Goal: Task Accomplishment & Management: Manage account settings

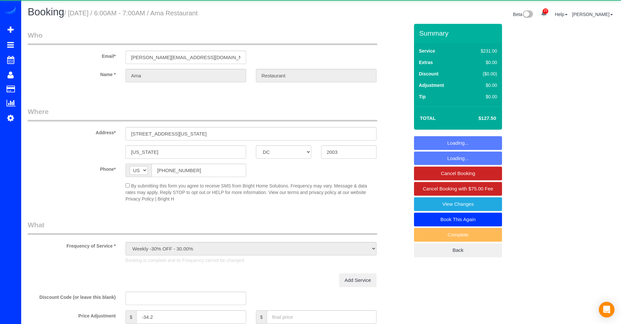
select select "DC"
select select "string:fspay-91fe8351-e173-4e96-988d-84bf59913fdf"
select select "object:982"
select select "3"
select select "120"
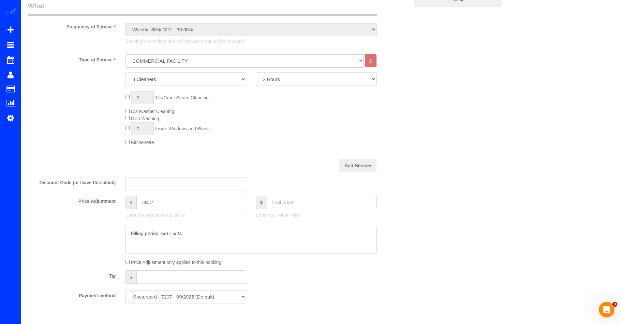
scroll to position [252, 0]
click at [281, 201] on input "text" at bounding box center [322, 199] width 110 height 13
type input "1912.50"
type input "1750.8"
click at [192, 231] on textarea at bounding box center [251, 237] width 251 height 27
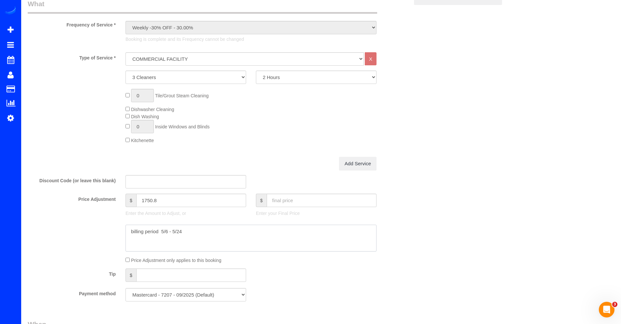
click at [192, 231] on textarea at bounding box center [251, 237] width 251 height 27
drag, startPoint x: 190, startPoint y: 231, endPoint x: 162, endPoint y: 232, distance: 28.1
click at [162, 232] on textarea at bounding box center [251, 237] width 251 height 27
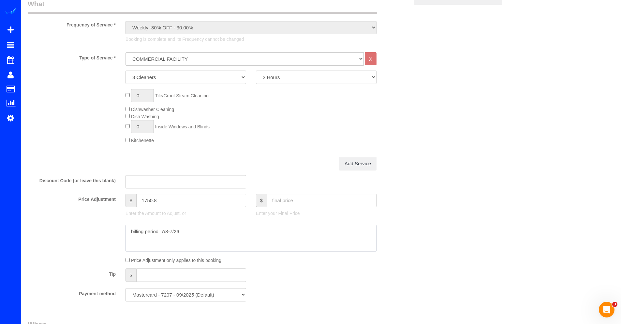
type textarea "billing period 7/8-7/26"
click at [411, 247] on div at bounding box center [218, 237] width 391 height 27
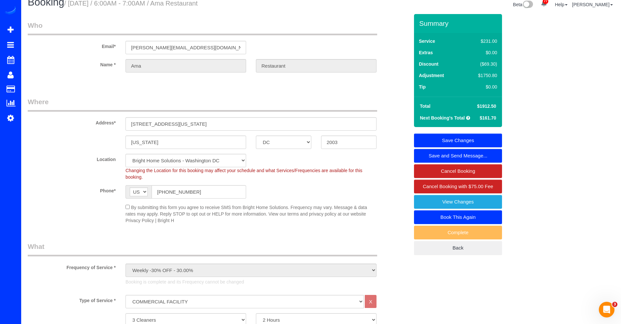
scroll to position [0, 0]
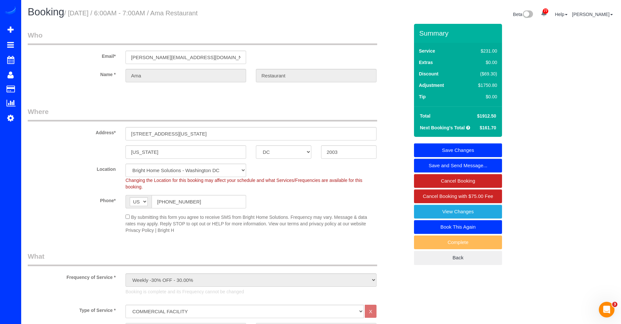
click at [491, 148] on link "Save Changes" at bounding box center [458, 150] width 88 height 14
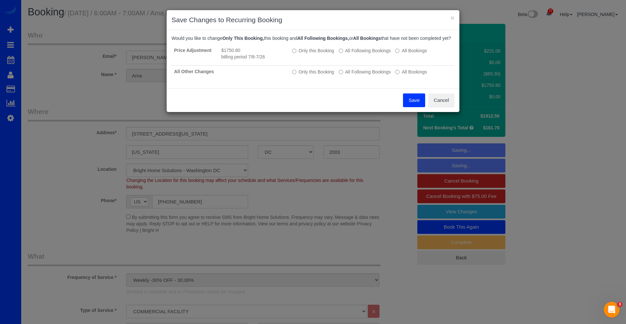
click at [406, 105] on button "Save" at bounding box center [414, 100] width 22 height 14
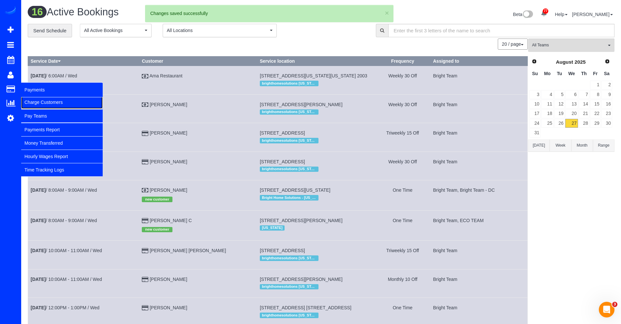
click at [32, 100] on link "Charge Customers" at bounding box center [62, 102] width 82 height 13
select select
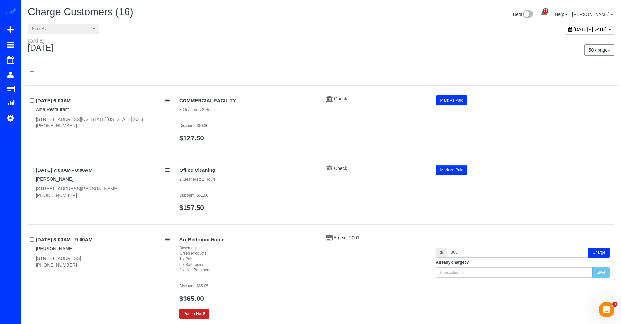
click at [569, 29] on icon at bounding box center [571, 29] width 4 height 5
type input "**********"
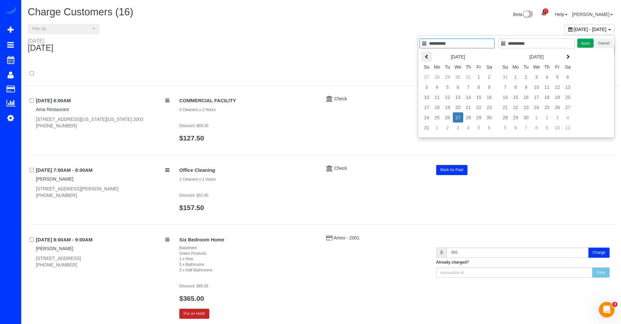
click at [426, 55] on icon at bounding box center [427, 56] width 5 height 5
type input "**********"
click at [488, 108] on td "26" at bounding box center [489, 107] width 10 height 10
type input "**********"
click at [488, 108] on td "26" at bounding box center [489, 107] width 10 height 10
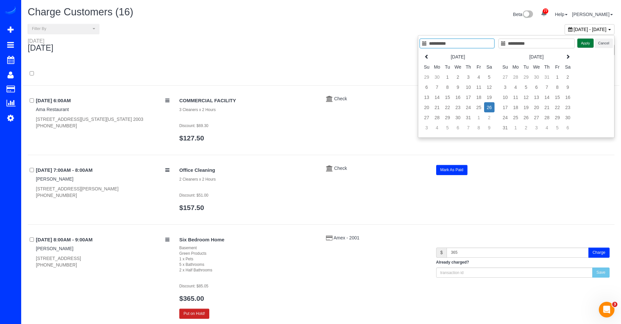
click at [581, 47] on button "Apply" at bounding box center [586, 42] width 16 height 9
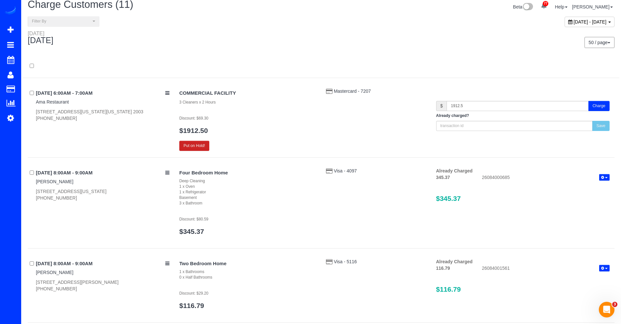
scroll to position [9, 0]
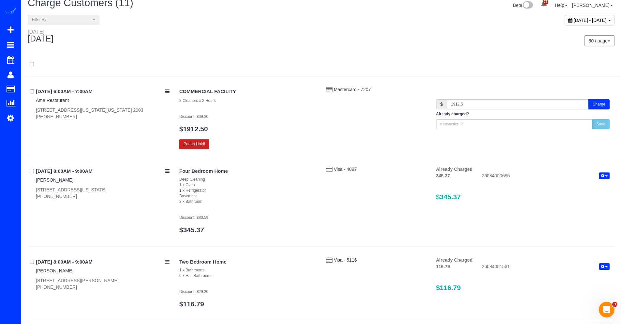
click at [597, 106] on button "Charge" at bounding box center [599, 104] width 21 height 10
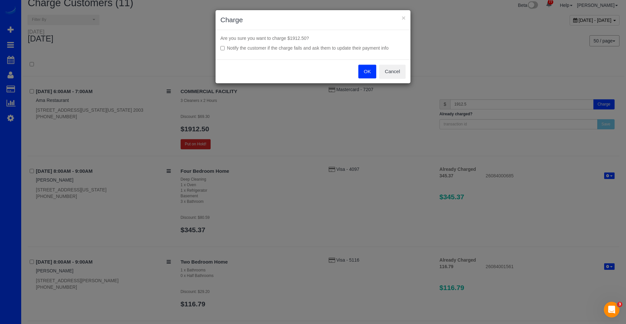
click at [369, 75] on button "OK" at bounding box center [367, 72] width 18 height 14
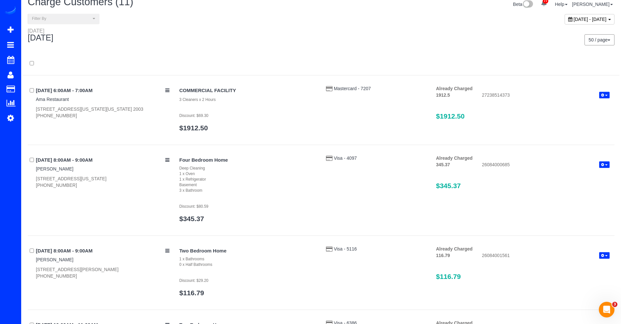
scroll to position [0, 0]
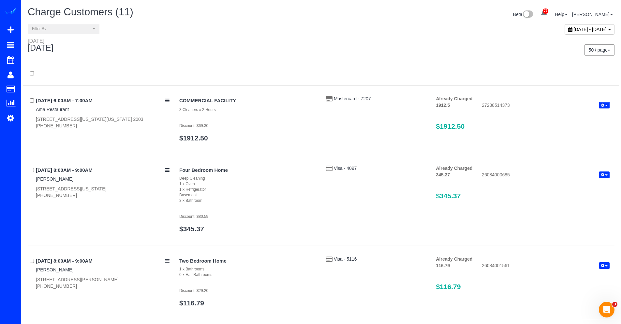
click at [565, 34] on div "[DATE] - [DATE]" at bounding box center [590, 29] width 50 height 10
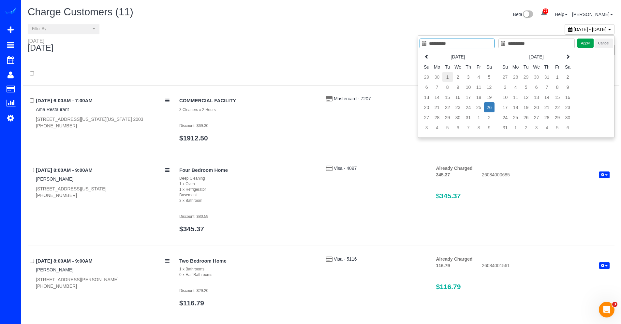
type input "**********"
click at [448, 78] on td "1" at bounding box center [448, 77] width 10 height 10
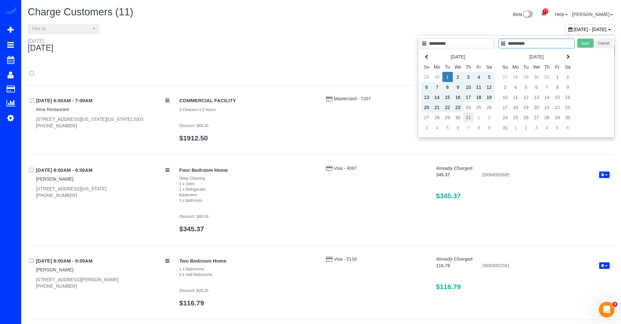
type input "**********"
click at [465, 114] on td "31" at bounding box center [469, 117] width 10 height 10
type input "**********"
click at [579, 46] on button "Apply" at bounding box center [586, 42] width 16 height 9
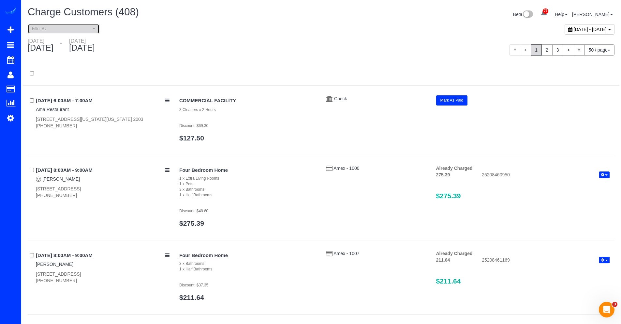
click at [84, 31] on span "Filter By" at bounding box center [61, 29] width 59 height 6
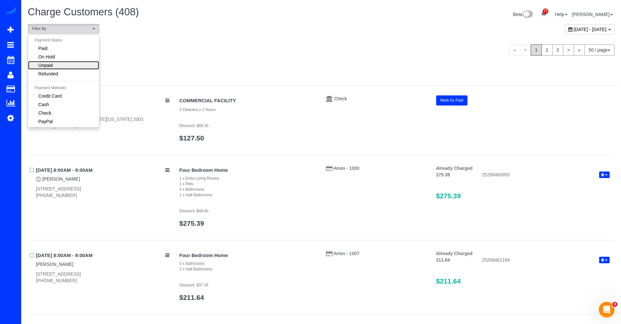
click at [68, 62] on link "Unpaid" at bounding box center [63, 65] width 71 height 8
select select "******"
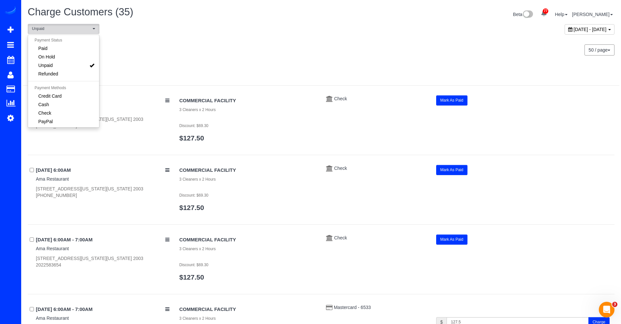
click at [240, 64] on div at bounding box center [321, 73] width 597 height 23
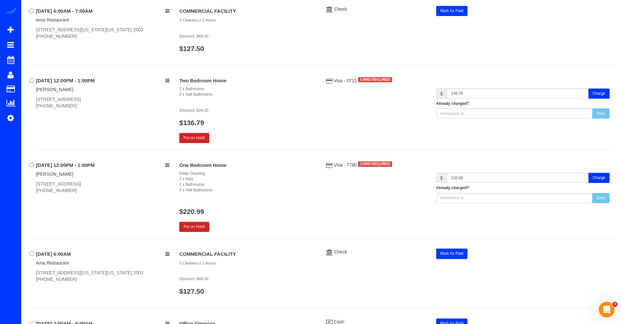
scroll to position [826, 0]
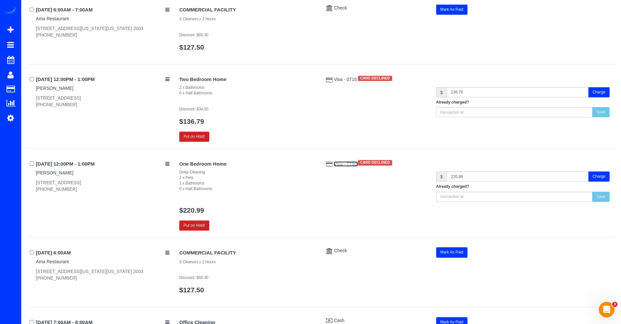
click at [347, 165] on span "Visa - 7790" at bounding box center [346, 163] width 24 height 5
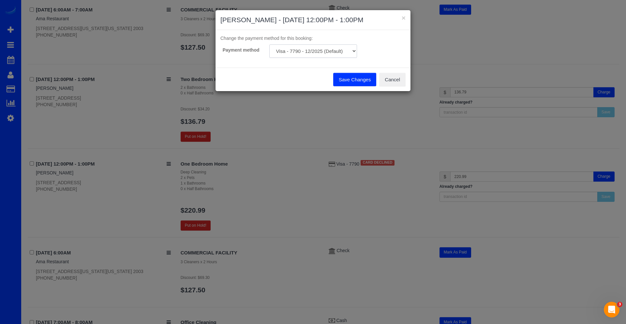
click at [335, 54] on select "Visa - 7790 - 12/2025 (Default) Add Credit Card ─────────────── Cash Check Payp…" at bounding box center [313, 50] width 88 height 13
click at [393, 78] on button "Cancel" at bounding box center [392, 80] width 26 height 14
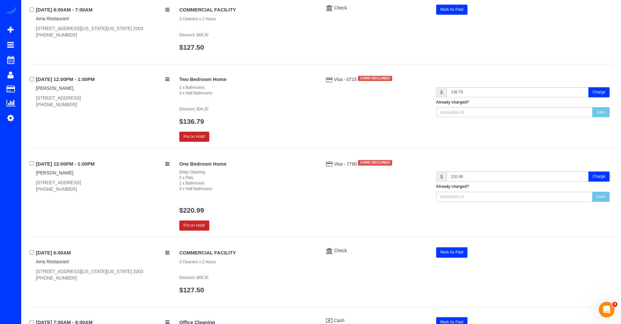
click at [606, 180] on button "Charge" at bounding box center [599, 176] width 21 height 10
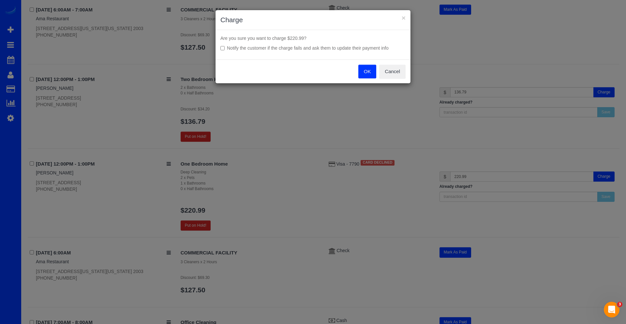
click at [370, 72] on button "OK" at bounding box center [367, 72] width 18 height 14
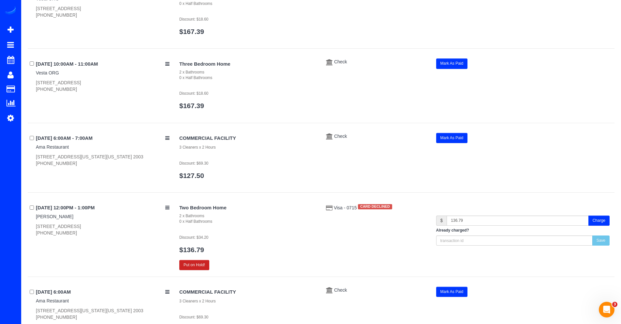
scroll to position [2288, 0]
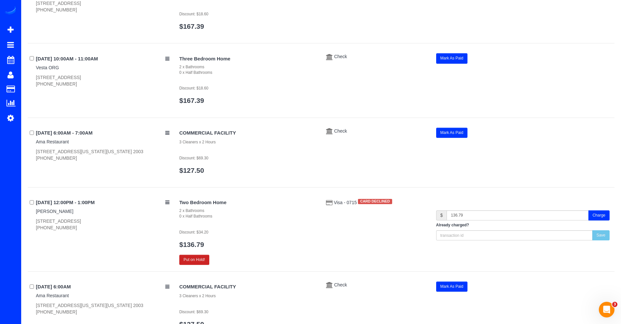
click at [596, 214] on button "Charge" at bounding box center [599, 215] width 21 height 10
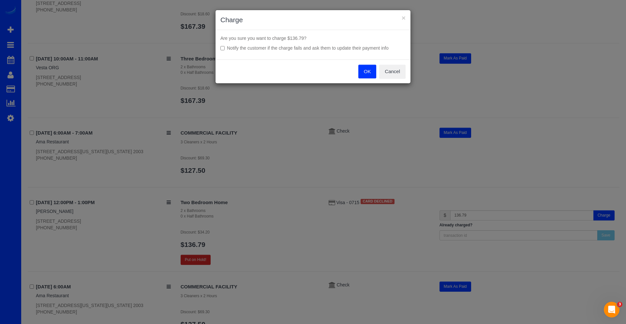
click at [363, 74] on button "OK" at bounding box center [367, 72] width 18 height 14
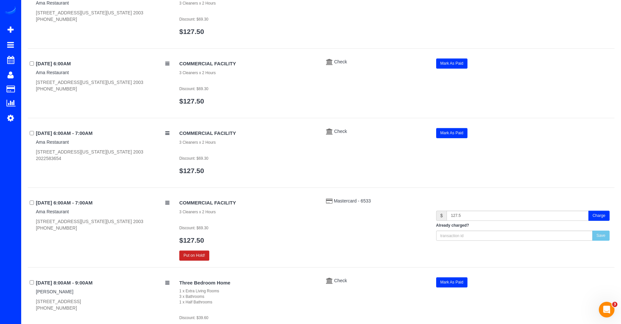
scroll to position [0, 0]
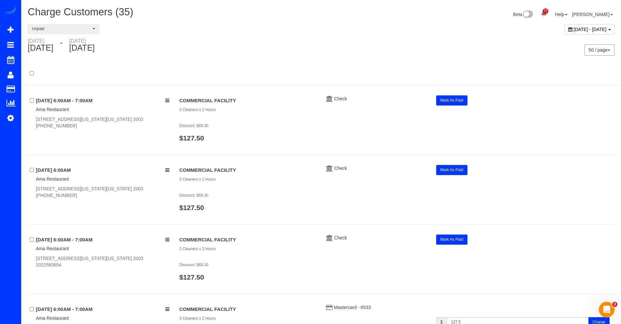
click at [574, 31] on span "[DATE] - [DATE]" at bounding box center [590, 29] width 33 height 5
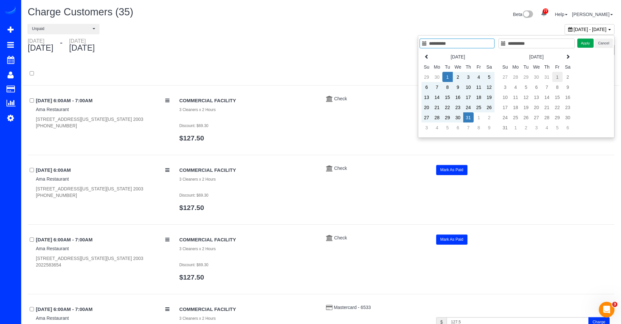
type input "**********"
click at [557, 76] on td "1" at bounding box center [558, 77] width 10 height 10
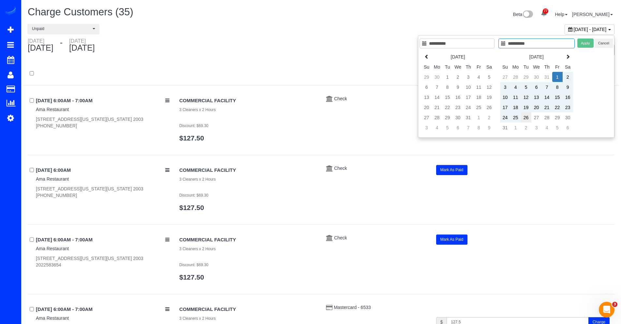
type input "**********"
click at [526, 116] on td "26" at bounding box center [526, 117] width 10 height 10
type input "**********"
click at [583, 46] on button "Apply" at bounding box center [586, 42] width 16 height 9
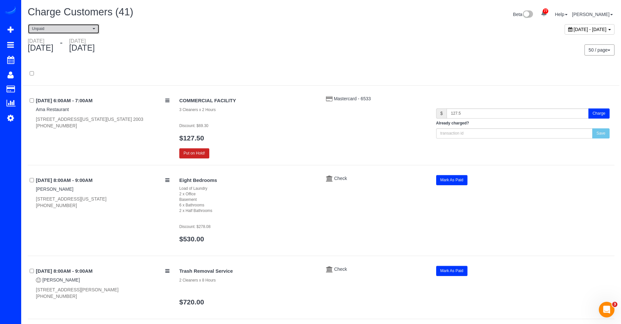
click at [60, 28] on span "Unpaid" at bounding box center [61, 29] width 59 height 6
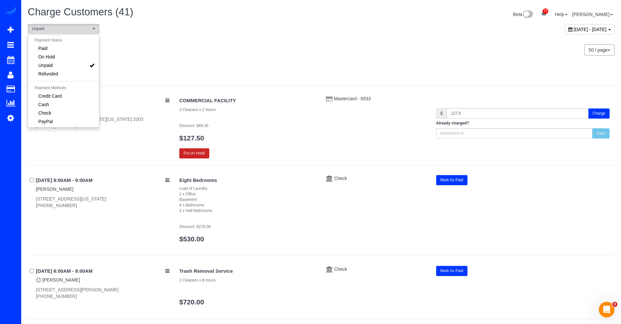
click at [327, 30] on div "[DATE] - [DATE]" at bounding box center [470, 31] width 298 height 14
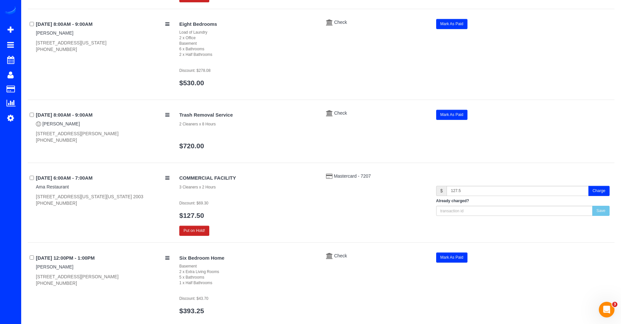
scroll to position [159, 0]
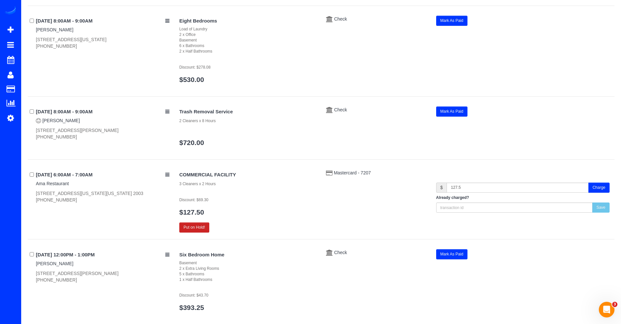
click at [461, 114] on button "Mark As Paid" at bounding box center [452, 111] width 32 height 10
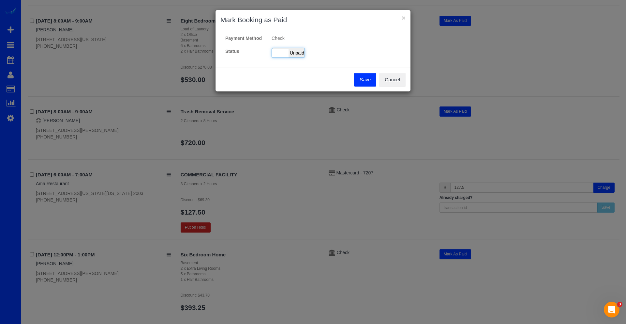
click at [297, 57] on span "Unpaid" at bounding box center [297, 52] width 16 height 9
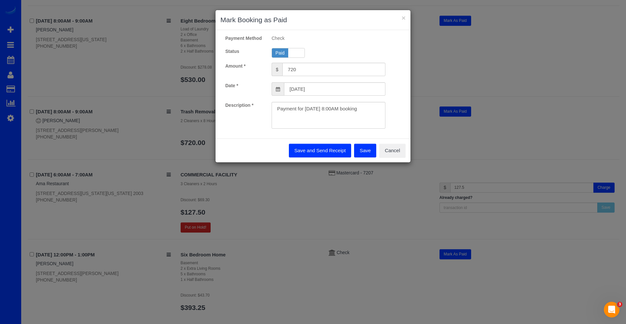
click at [367, 151] on button "Save" at bounding box center [365, 151] width 22 height 14
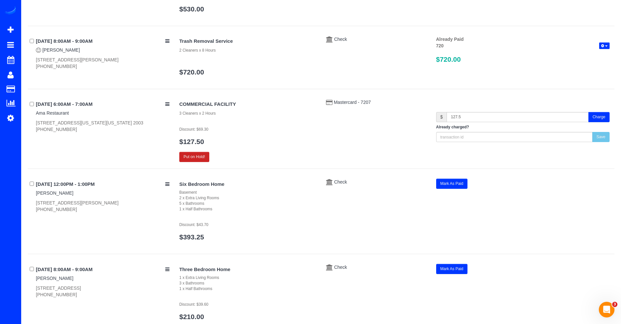
scroll to position [233, 0]
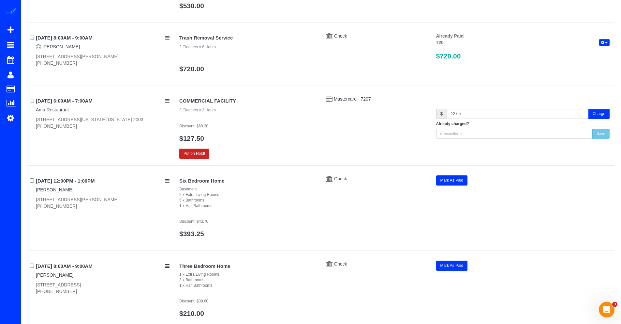
click at [444, 180] on button "Mark As Paid" at bounding box center [452, 180] width 32 height 10
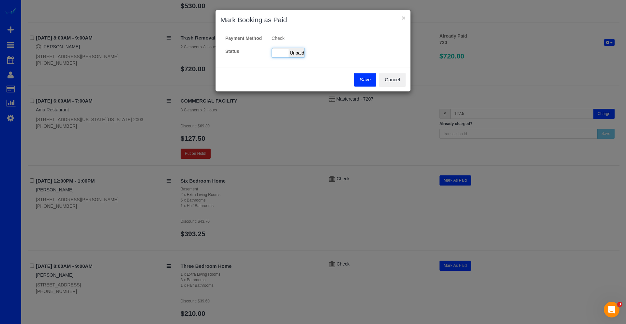
click at [304, 57] on span "Unpaid" at bounding box center [297, 52] width 16 height 9
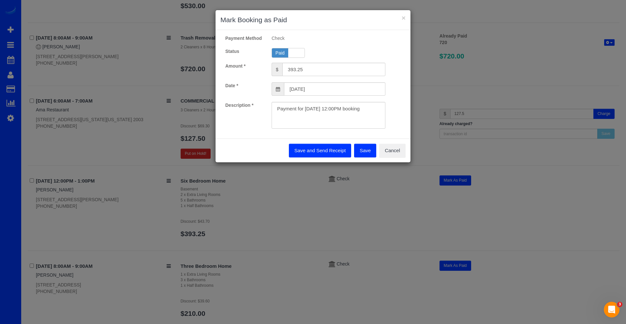
click at [363, 154] on button "Save" at bounding box center [365, 151] width 22 height 14
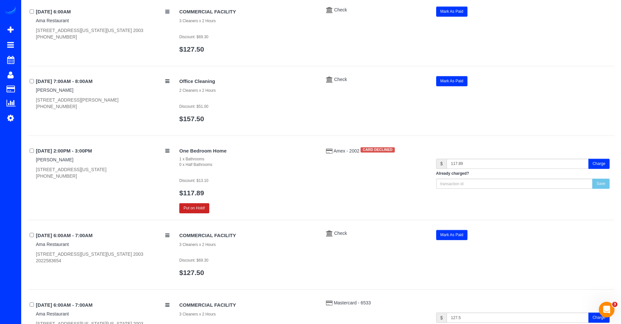
scroll to position [778, 0]
click at [348, 154] on div "One Bedroom Home 1 x Bathrooms 0 x Half Bathrooms Discount: $13.10 $117.89 Put …" at bounding box center [395, 179] width 440 height 68
click at [347, 152] on span "Amex - 2002" at bounding box center [347, 150] width 27 height 5
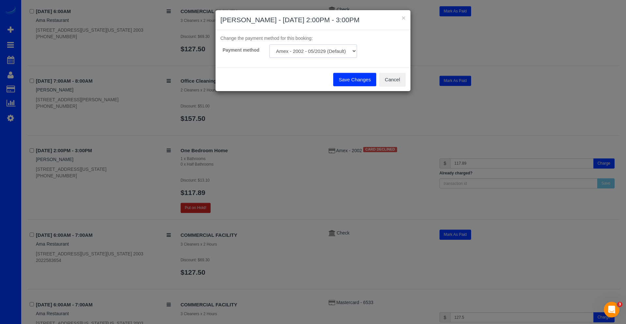
click at [302, 53] on select "Amex - 2002 - 05/2029 (Default) Add Credit Card ─────────────── Cash Check Payp…" at bounding box center [313, 50] width 88 height 13
click at [391, 77] on button "Cancel" at bounding box center [392, 80] width 26 height 14
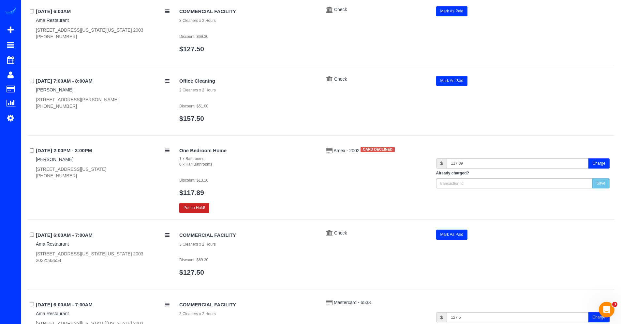
drag, startPoint x: 391, startPoint y: 77, endPoint x: 599, endPoint y: 162, distance: 224.5
click at [599, 162] on button "Charge" at bounding box center [599, 163] width 21 height 10
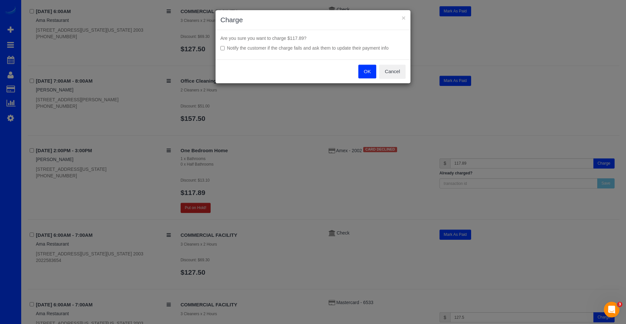
click at [364, 77] on button "OK" at bounding box center [367, 72] width 18 height 14
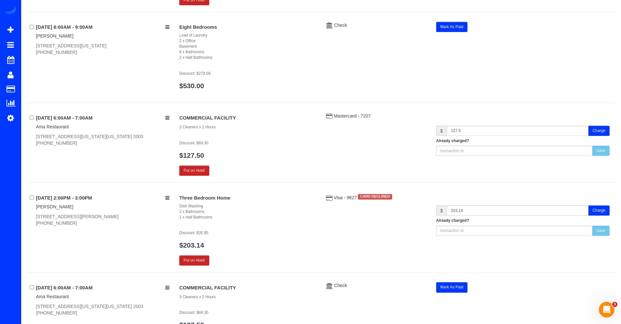
scroll to position [1963, 0]
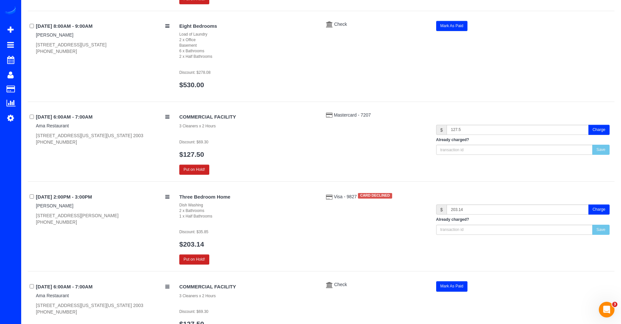
click at [350, 192] on div "Visa - 9827 CARD DECLINED" at bounding box center [376, 195] width 110 height 8
click at [348, 194] on span "Visa - 9827" at bounding box center [346, 196] width 24 height 5
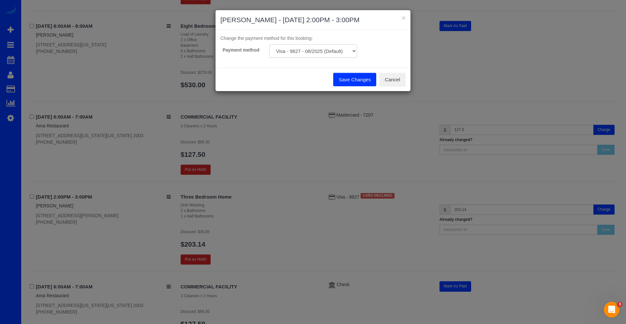
click at [318, 55] on select "Visa - 9827 - 08/2025 (Default) Add Credit Card ─────────────── Cash Check Payp…" at bounding box center [313, 50] width 88 height 13
click at [385, 79] on button "Cancel" at bounding box center [392, 80] width 26 height 14
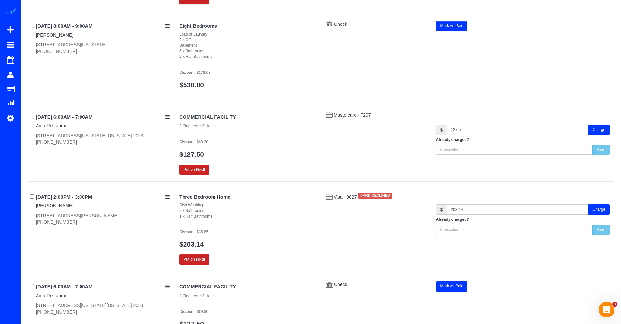
click at [594, 210] on button "Charge" at bounding box center [599, 209] width 21 height 10
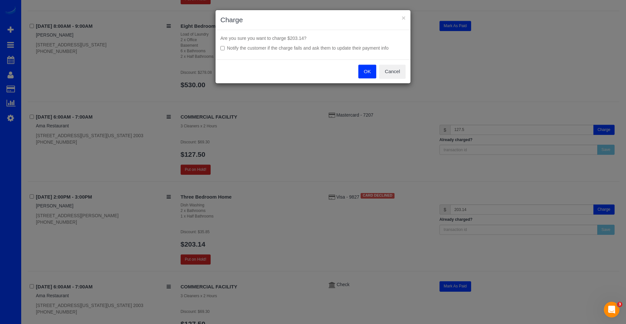
click at [366, 70] on button "OK" at bounding box center [367, 72] width 18 height 14
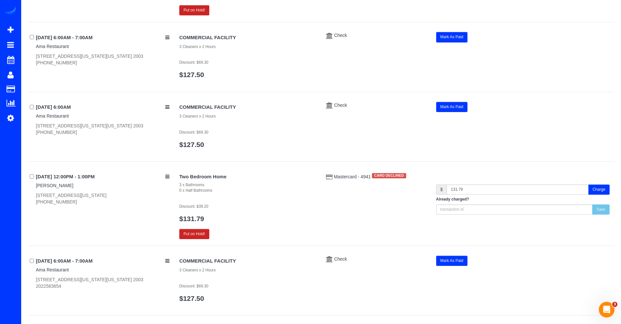
scroll to position [2262, 0]
click at [591, 190] on button "Charge" at bounding box center [599, 189] width 21 height 10
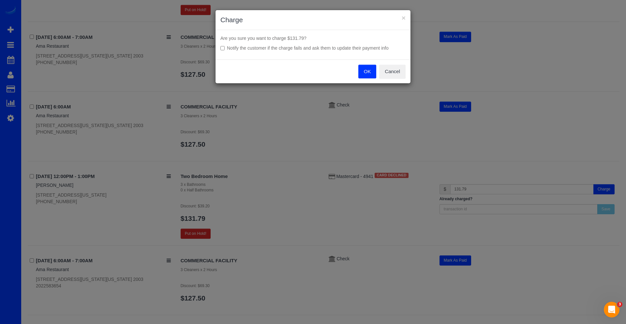
click at [370, 75] on button "OK" at bounding box center [367, 72] width 18 height 14
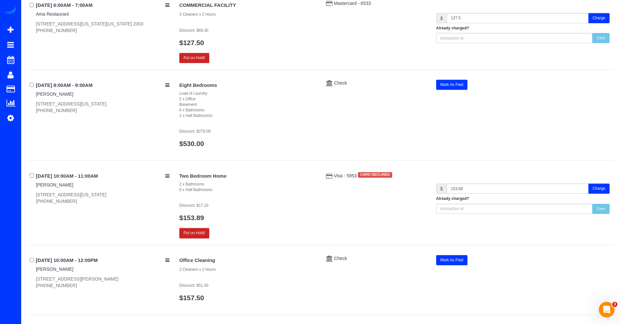
scroll to position [2644, 0]
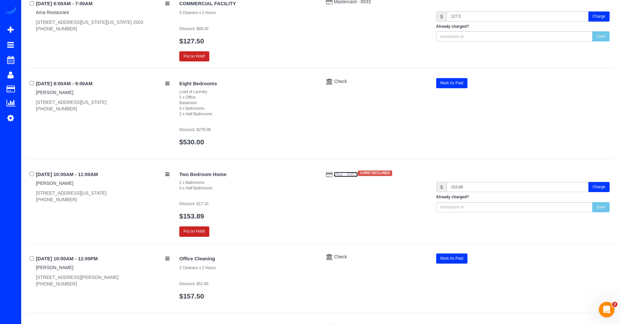
click at [349, 176] on span "Visa - 5953" at bounding box center [346, 174] width 24 height 5
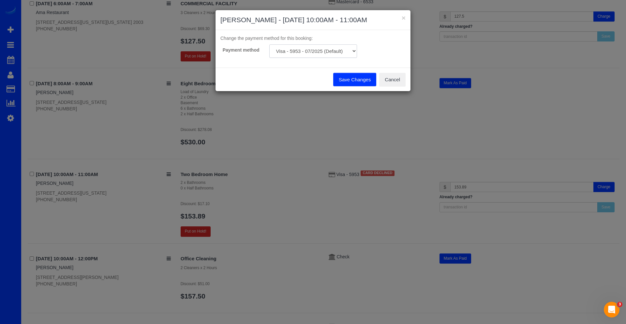
click at [339, 53] on select "Visa - 5953 - 07/2025 (Default) Visa - 2744 - 07/2026 Visa - 5953 - 07/2025 Vis…" at bounding box center [313, 50] width 88 height 13
select select "string:fspay-09d7b9e2-ca15-400d-ad0b-4620f2ecbc9f"
click at [347, 80] on button "Save Changes" at bounding box center [354, 80] width 43 height 14
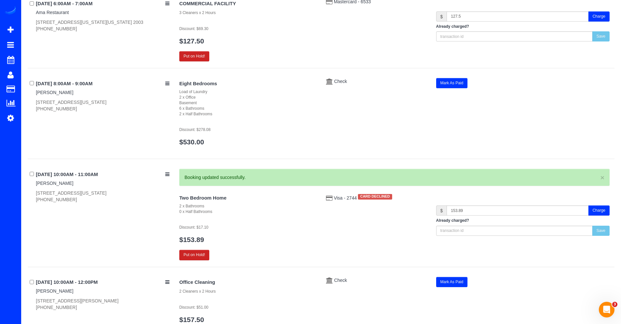
click at [606, 213] on button "Charge" at bounding box center [599, 210] width 21 height 10
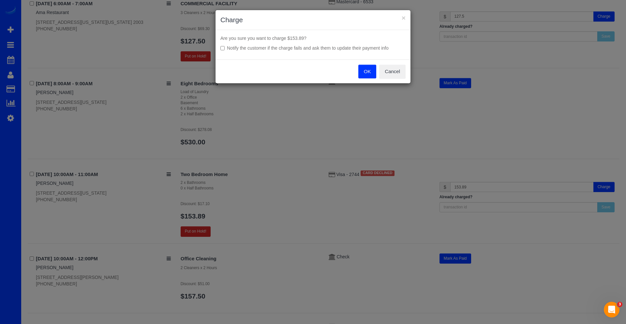
click at [364, 77] on button "OK" at bounding box center [367, 72] width 18 height 14
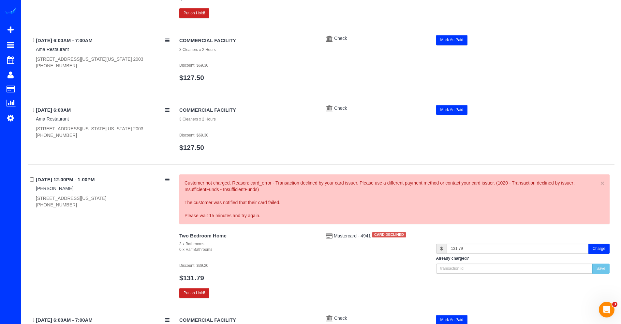
scroll to position [2256, 0]
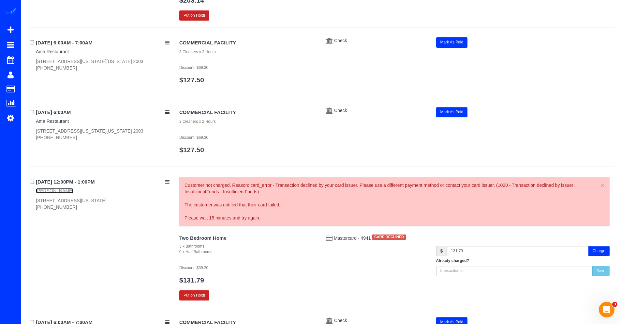
click at [59, 188] on link "[PERSON_NAME]" at bounding box center [55, 190] width 38 height 5
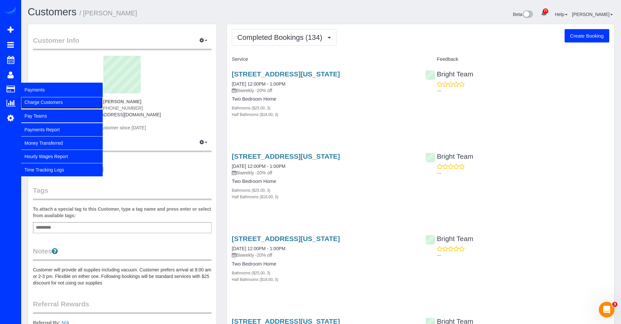
click at [43, 101] on link "Charge Customers" at bounding box center [62, 102] width 82 height 13
select select
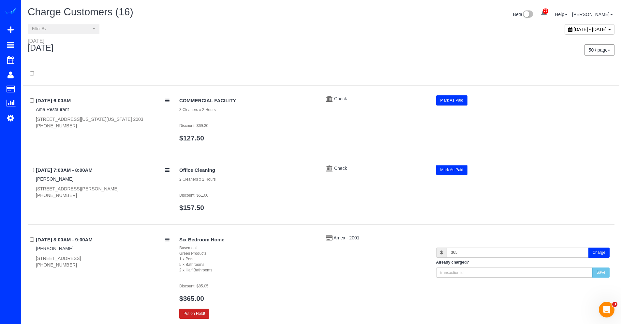
click at [574, 29] on span "[DATE] - [DATE]" at bounding box center [590, 29] width 33 height 5
type input "**********"
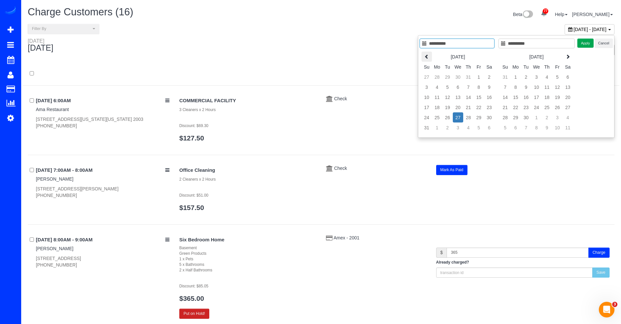
click at [426, 58] on icon at bounding box center [427, 56] width 5 height 5
type input "**********"
click at [457, 108] on td "23" at bounding box center [458, 107] width 10 height 10
type input "**********"
click at [457, 108] on td "23" at bounding box center [458, 107] width 10 height 10
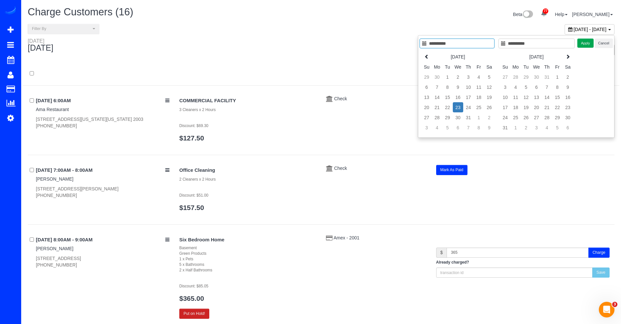
type input "**********"
click at [579, 45] on button "Apply" at bounding box center [586, 42] width 16 height 9
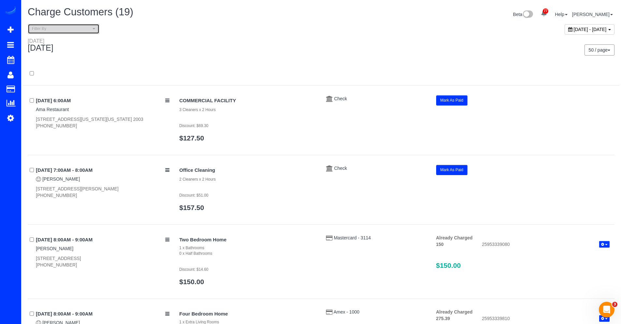
click at [79, 32] on button "Filter By" at bounding box center [64, 29] width 72 height 10
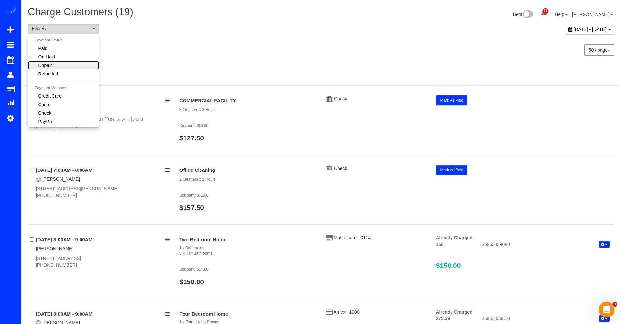
click at [59, 62] on link "Unpaid" at bounding box center [63, 65] width 71 height 8
select select "******"
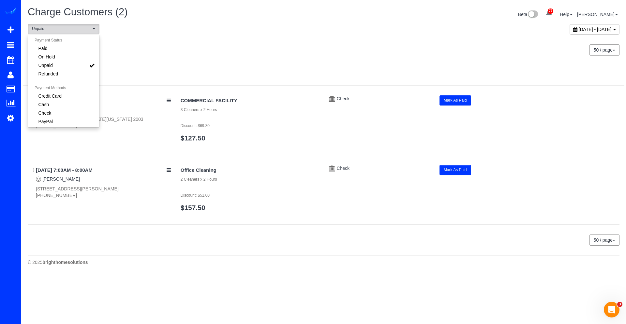
click at [239, 69] on div at bounding box center [324, 77] width 602 height 17
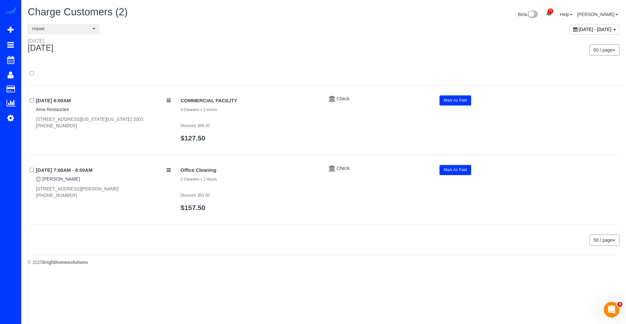
click at [579, 32] on span "July 23, 2025 - July 23, 2025" at bounding box center [595, 29] width 33 height 5
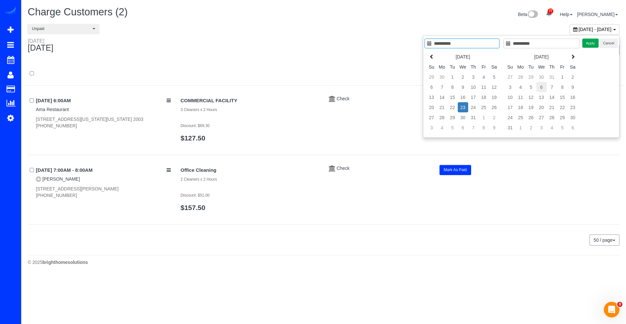
type input "**********"
click at [540, 87] on td "6" at bounding box center [542, 87] width 10 height 10
type input "**********"
click at [540, 87] on td "6" at bounding box center [542, 87] width 10 height 10
type input "**********"
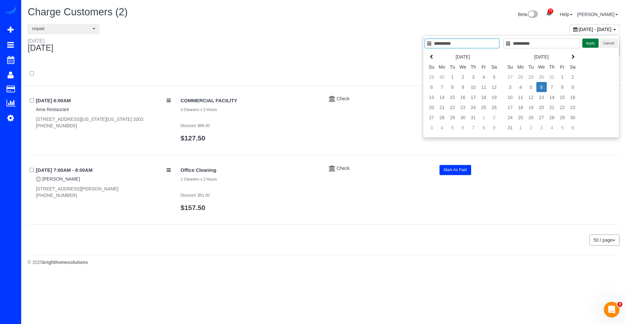
click at [587, 44] on button "Apply" at bounding box center [591, 42] width 16 height 9
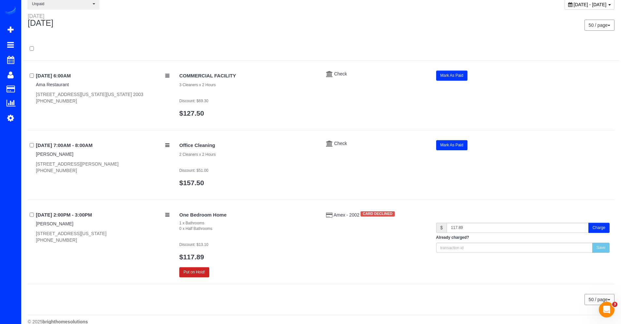
scroll to position [35, 0]
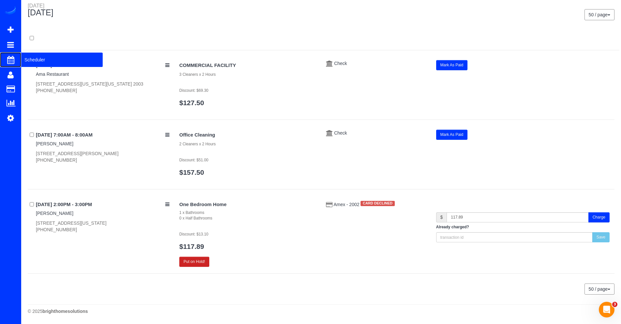
click at [25, 60] on span "Scheduler" at bounding box center [62, 59] width 82 height 15
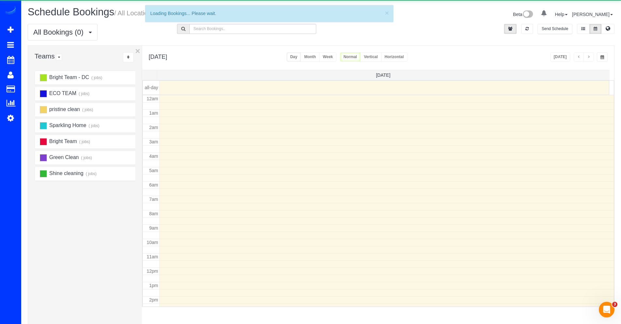
scroll to position [86, 0]
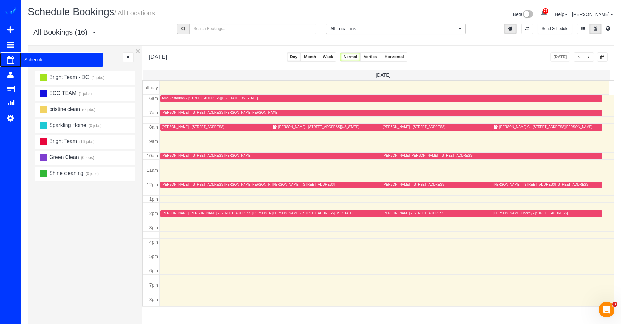
click at [34, 61] on span "Scheduler" at bounding box center [62, 59] width 82 height 15
click at [551, 12] on link "77" at bounding box center [544, 14] width 13 height 14
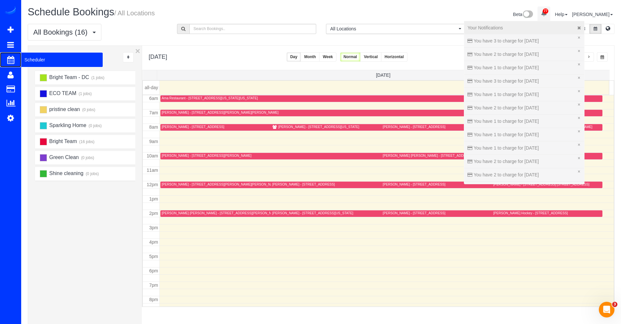
click at [24, 62] on span "Scheduler" at bounding box center [62, 59] width 82 height 15
